Goal: Download file/media

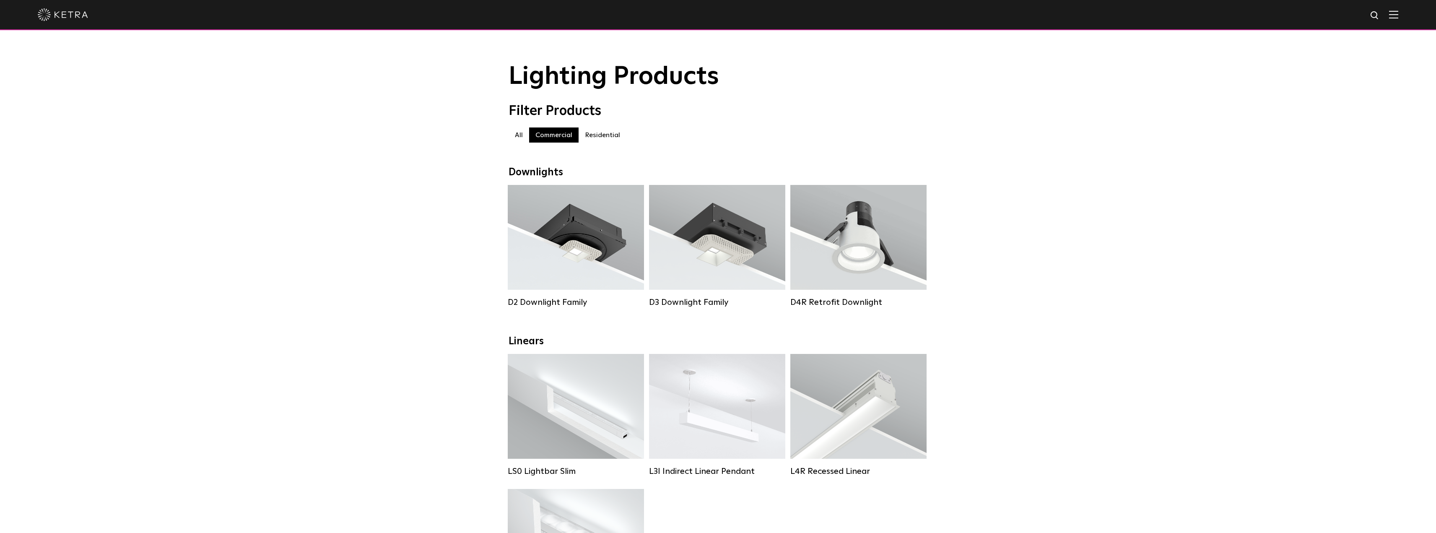
click at [75, 14] on img at bounding box center [63, 14] width 50 height 13
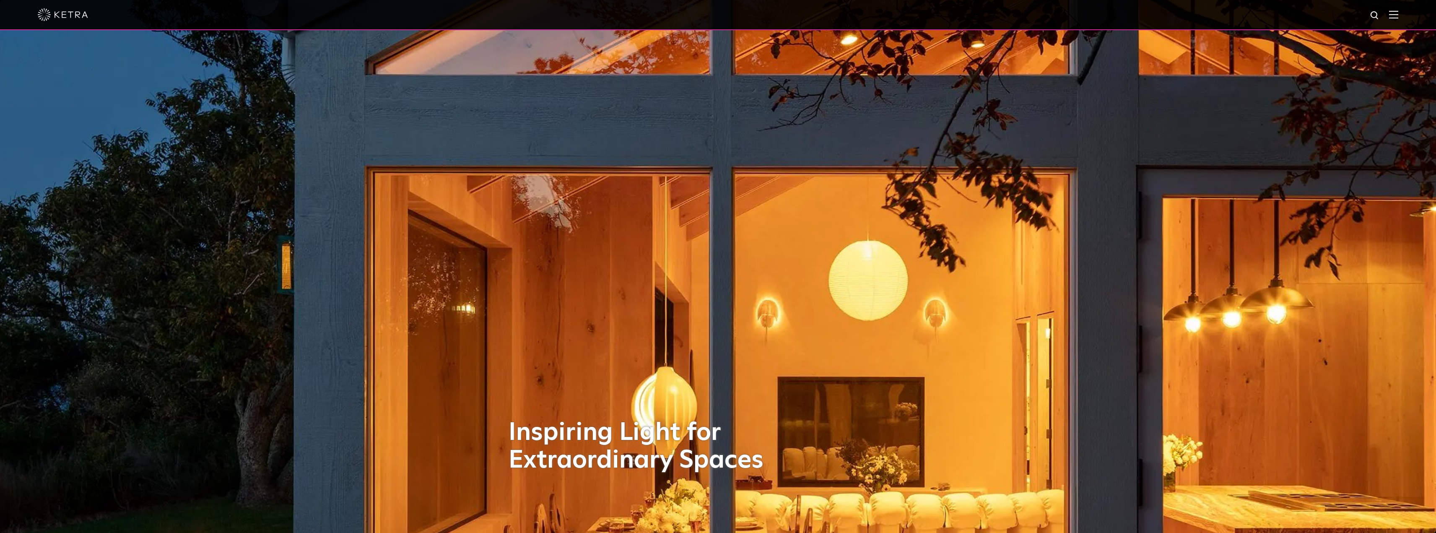
click at [1407, 15] on div at bounding box center [718, 15] width 1436 height 30
click at [1406, 14] on div at bounding box center [718, 15] width 1436 height 30
click at [1399, 18] on img at bounding box center [1393, 14] width 9 height 8
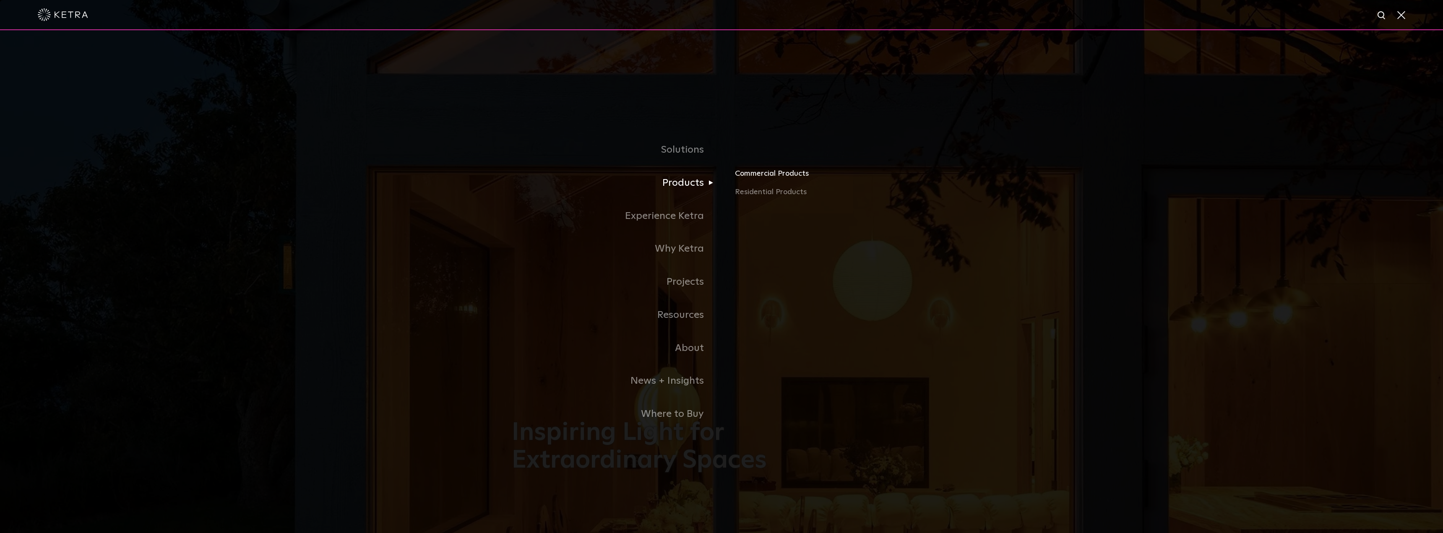
click at [769, 180] on link "Commercial Products" at bounding box center [833, 177] width 196 height 18
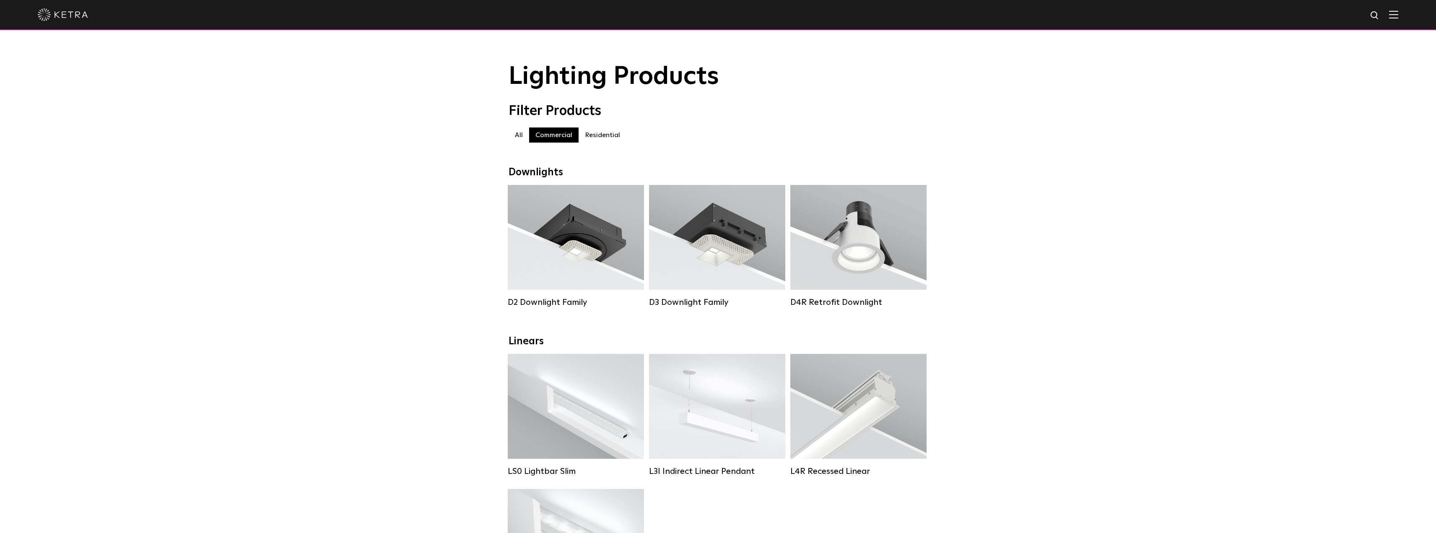
click at [522, 135] on label "All" at bounding box center [519, 134] width 21 height 15
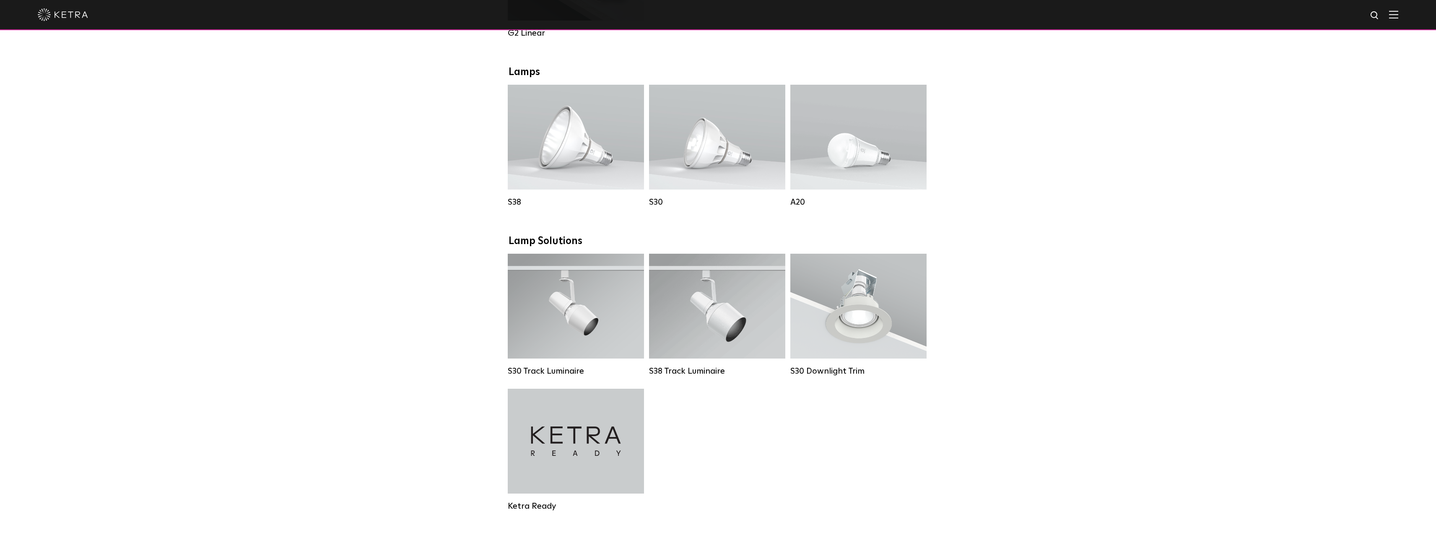
scroll to position [545, 0]
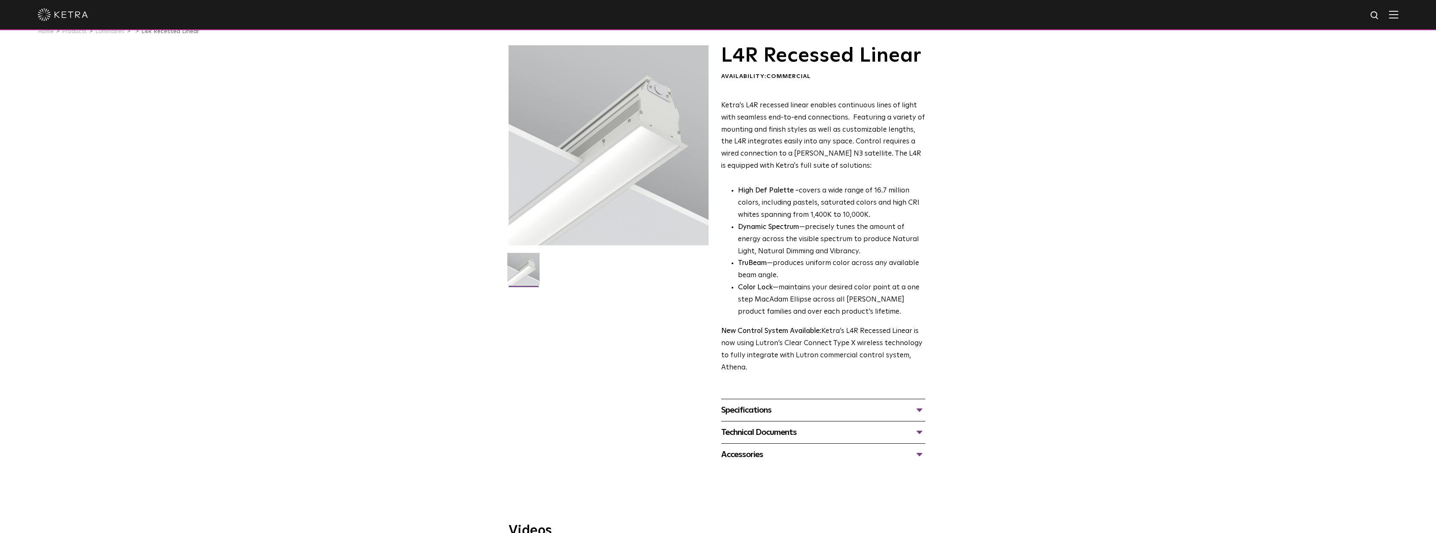
scroll to position [126, 0]
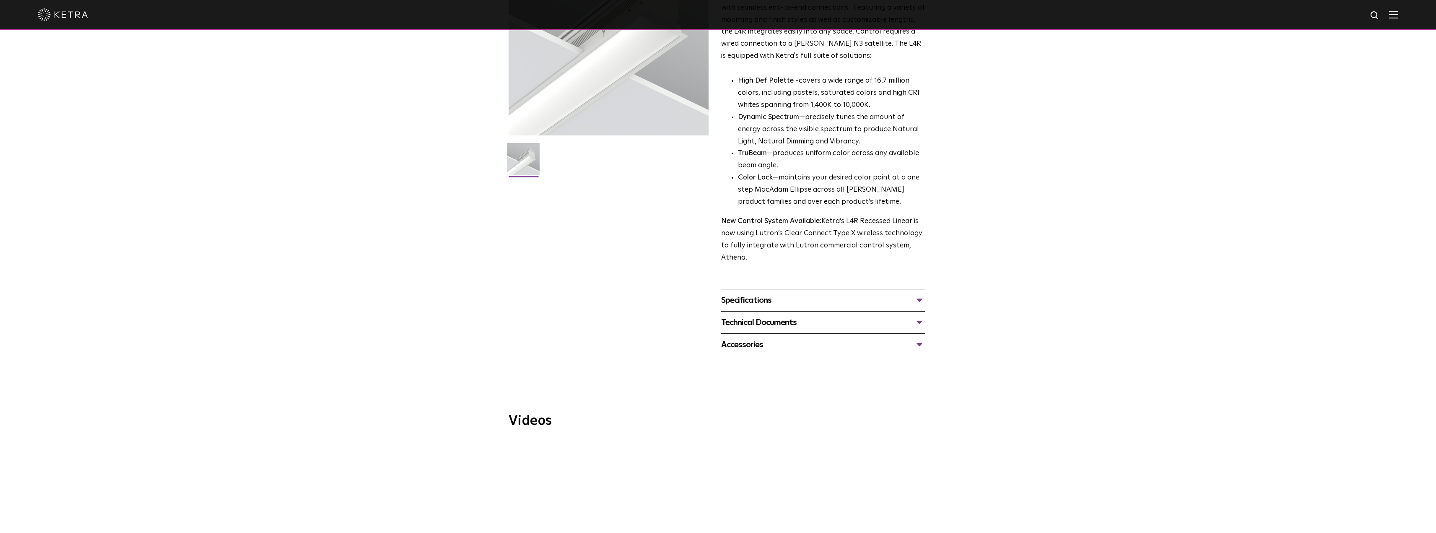
click at [787, 320] on div "Technical Documents" at bounding box center [823, 322] width 204 height 13
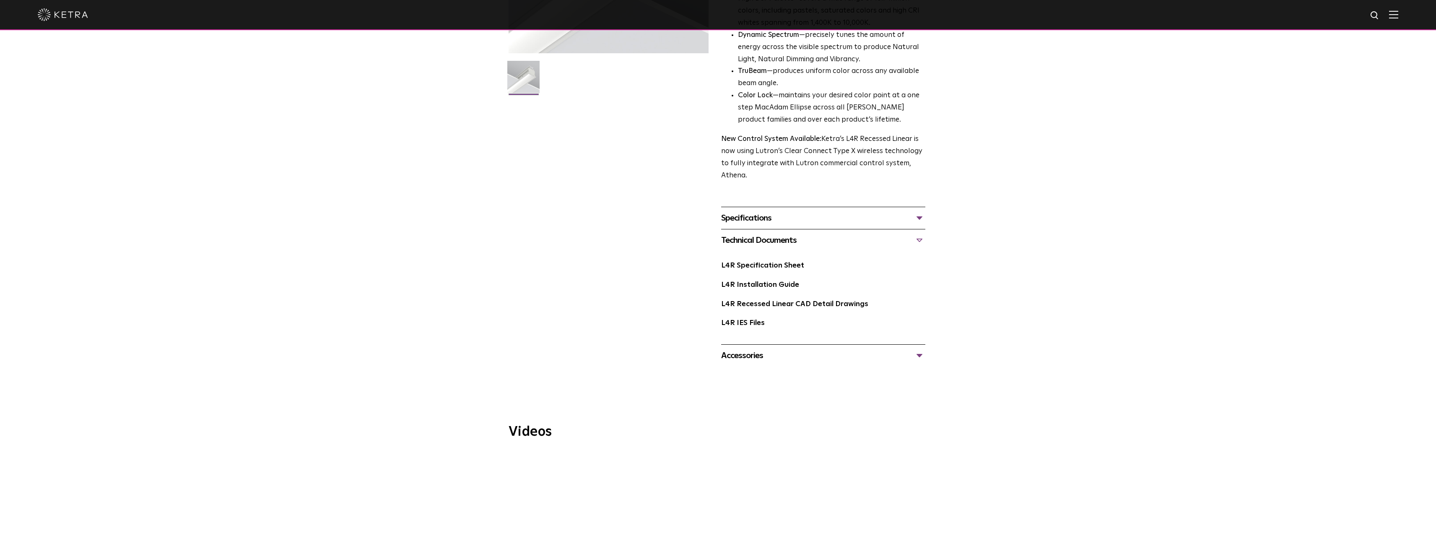
scroll to position [210, 0]
click at [758, 322] on link "L4R IES Files" at bounding box center [743, 321] width 44 height 7
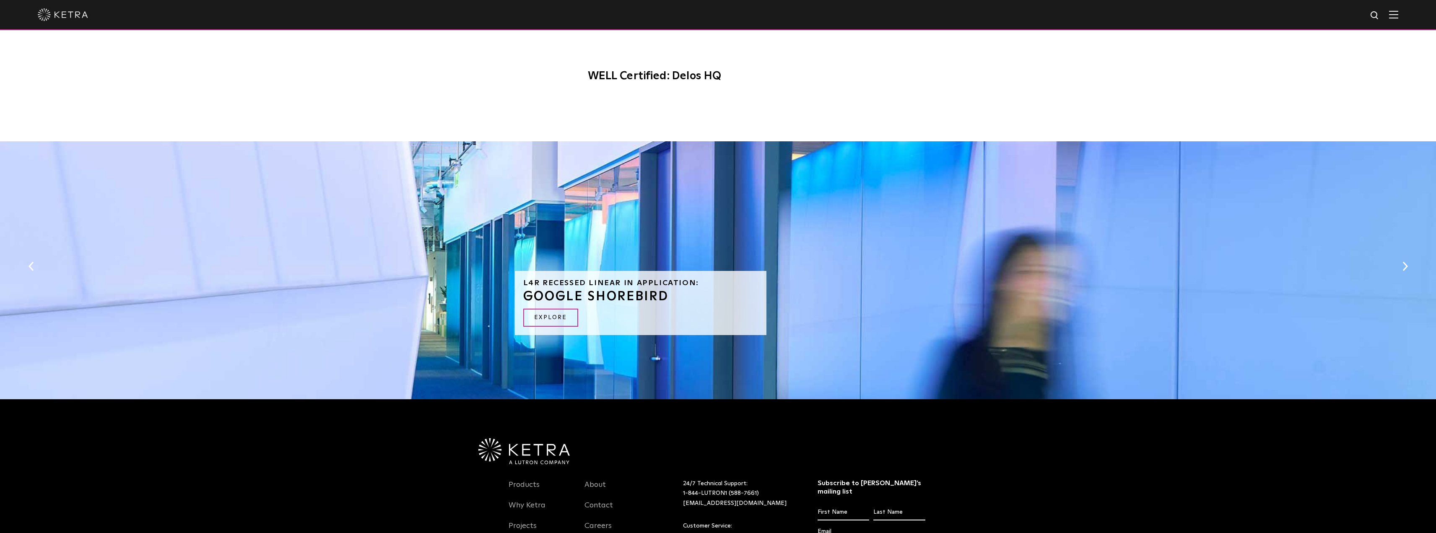
scroll to position [730, 0]
